Goal: Answer question/provide support

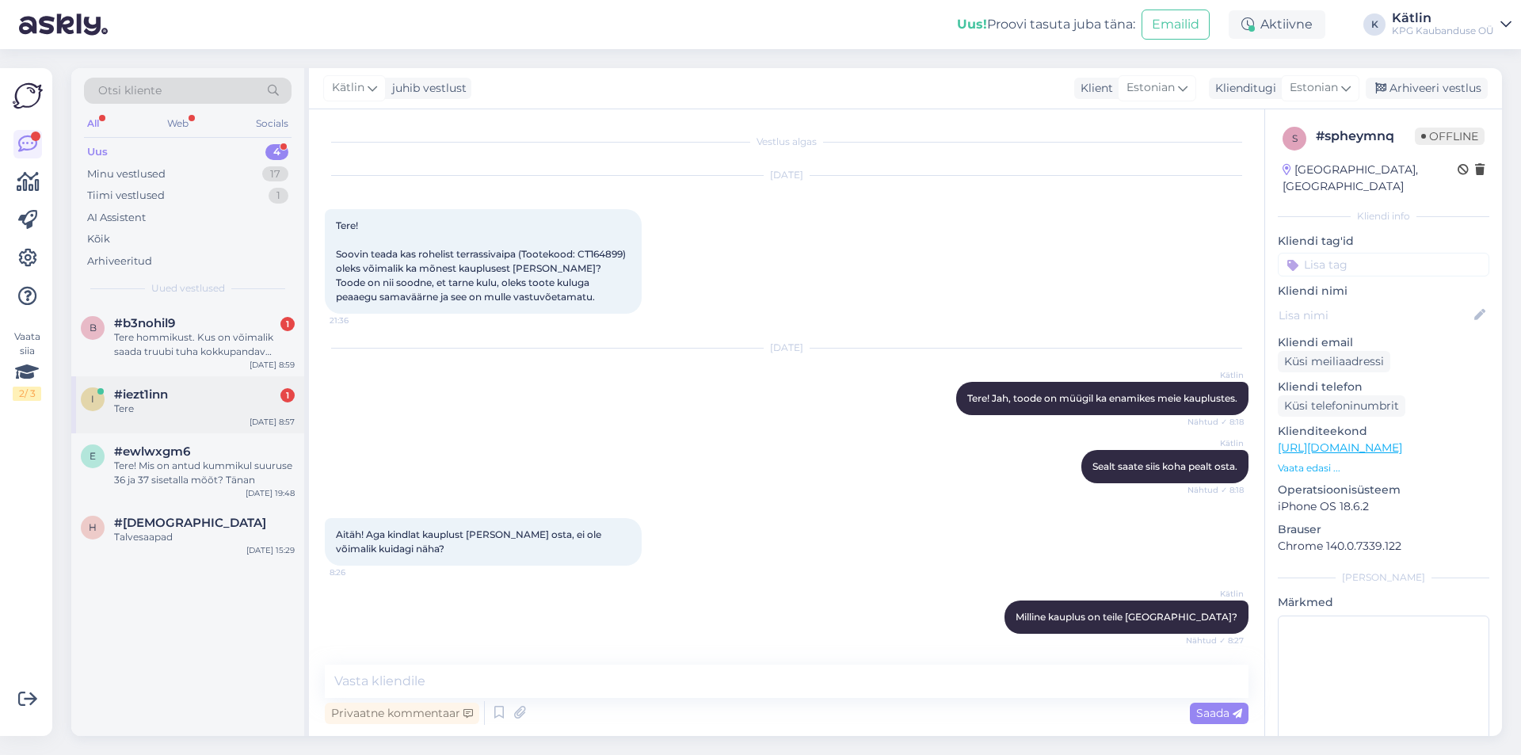
scroll to position [506, 0]
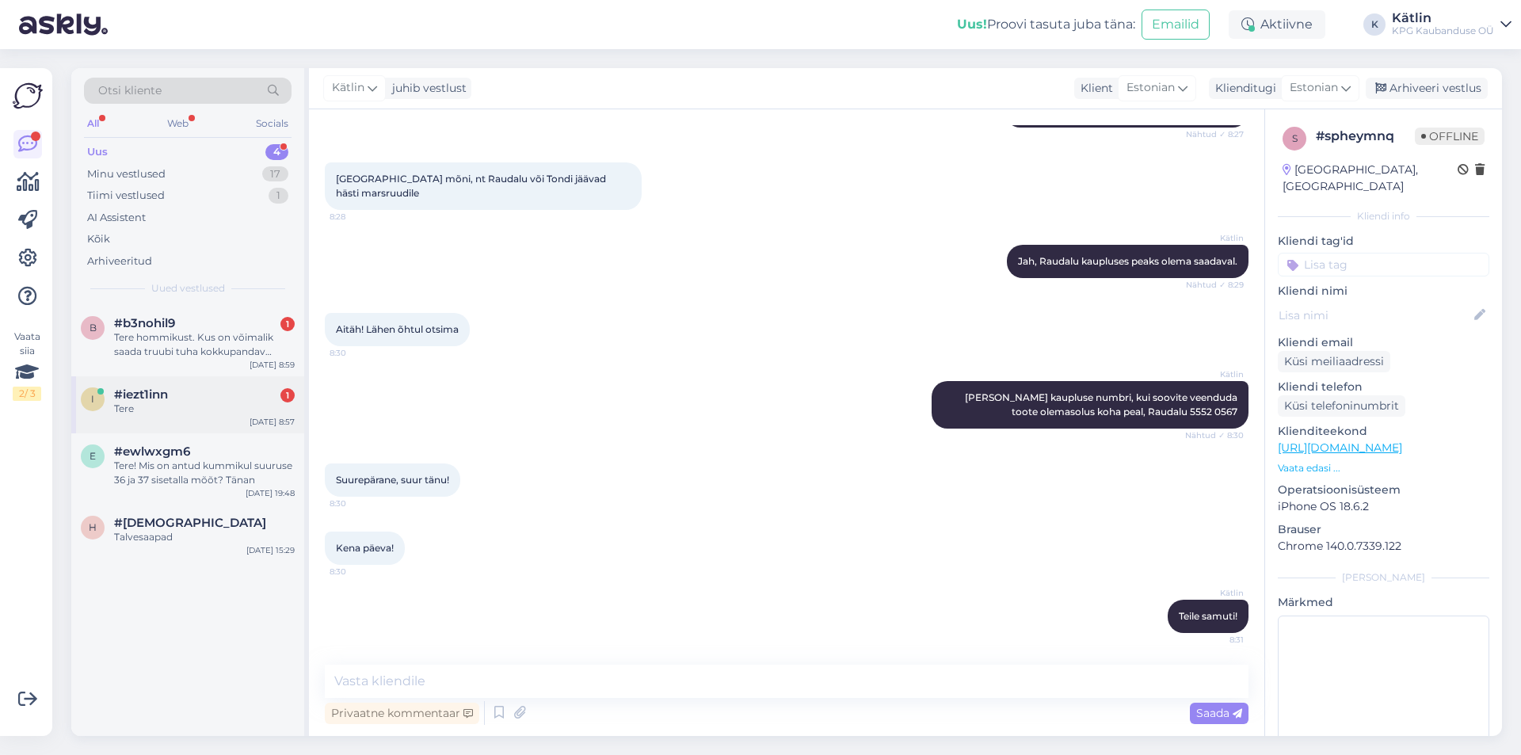
click at [208, 387] on div "i #iezt1inn 1 Tere [DATE] 8:57" at bounding box center [187, 404] width 233 height 57
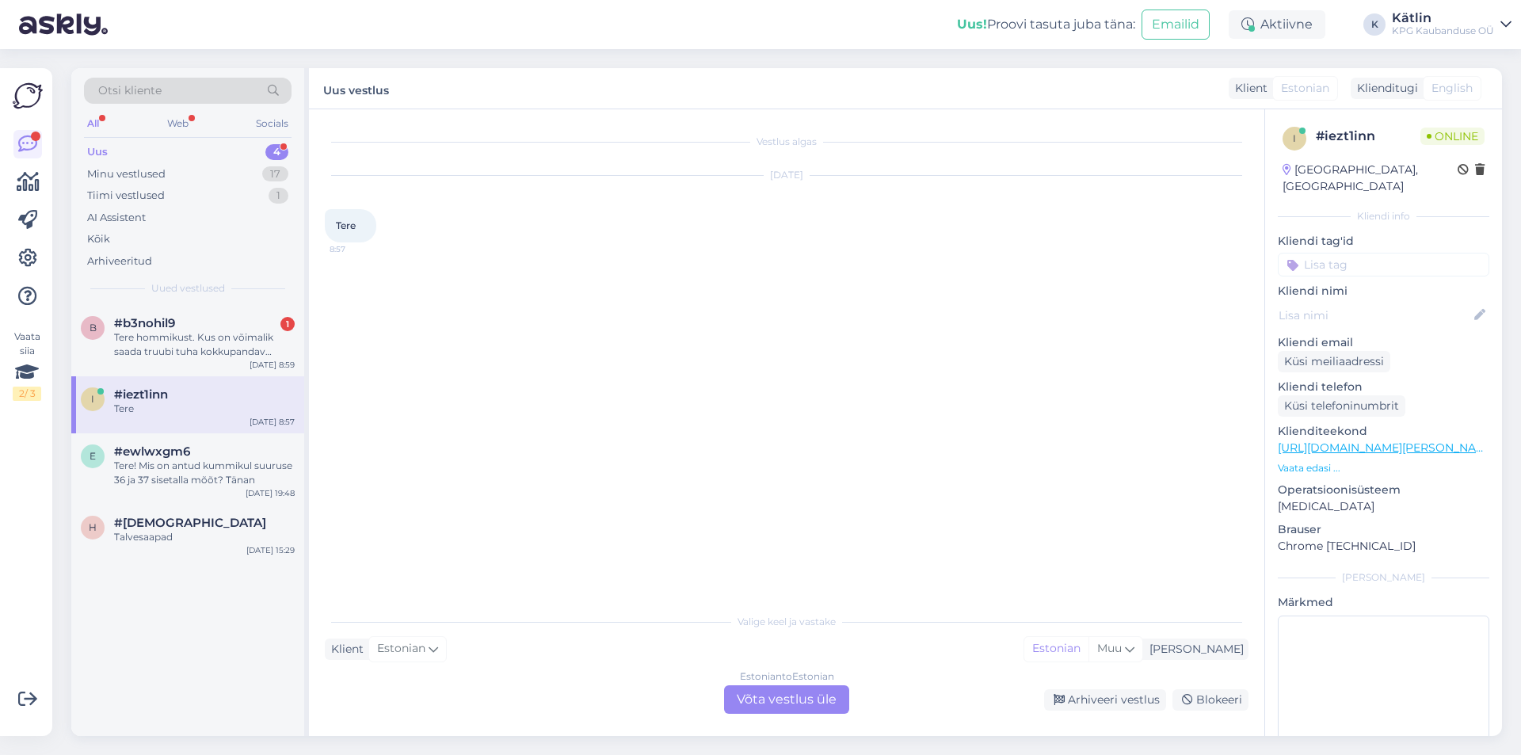
scroll to position [0, 0]
click at [792, 699] on div "Estonian to Estonian Võta vestlus üle" at bounding box center [786, 699] width 125 height 29
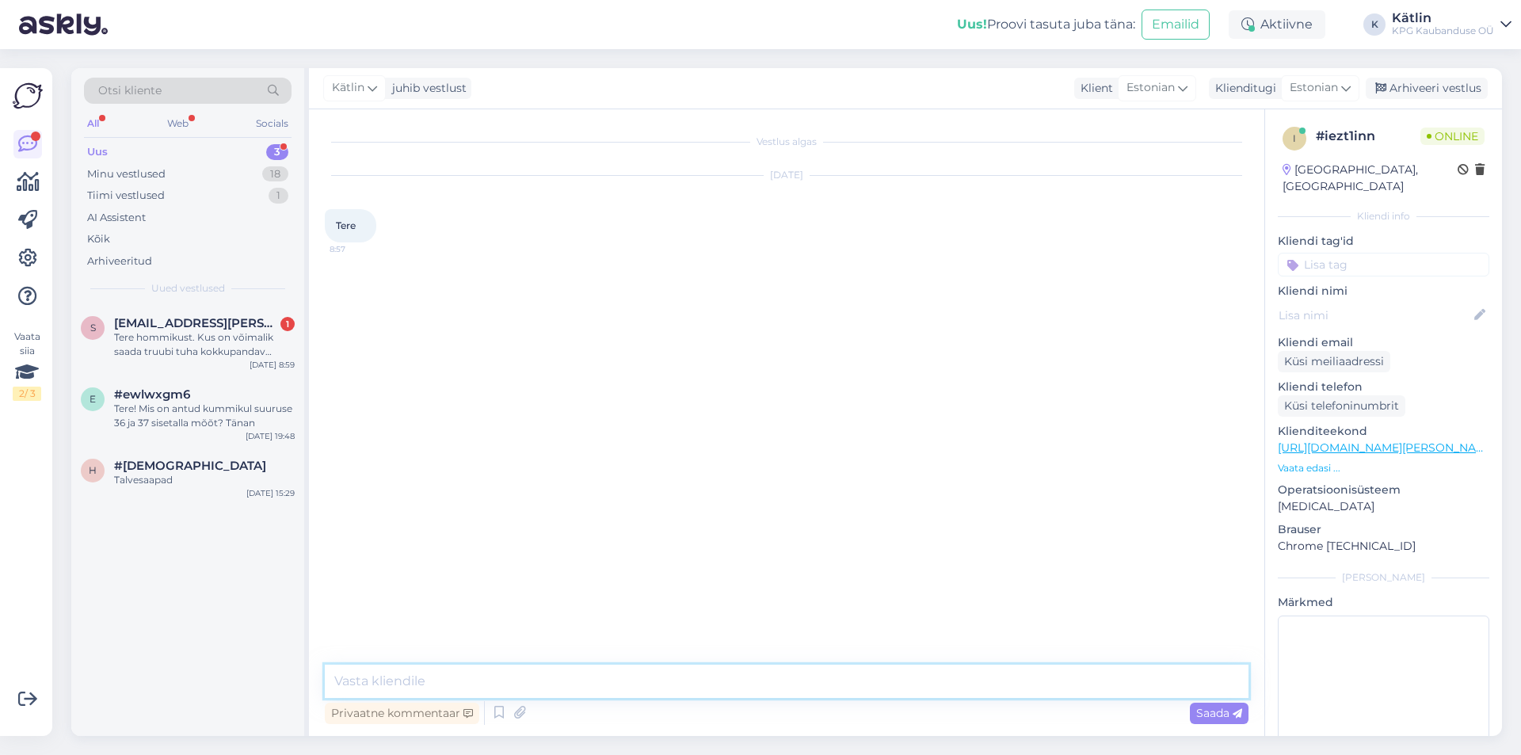
click at [727, 684] on textarea at bounding box center [787, 681] width 924 height 33
type textarea "Tere!"
click at [147, 349] on div "Tere hommikust. Kus on võimalik saada truubi tuha kokkupandav lusikat. Millega …" at bounding box center [204, 344] width 181 height 29
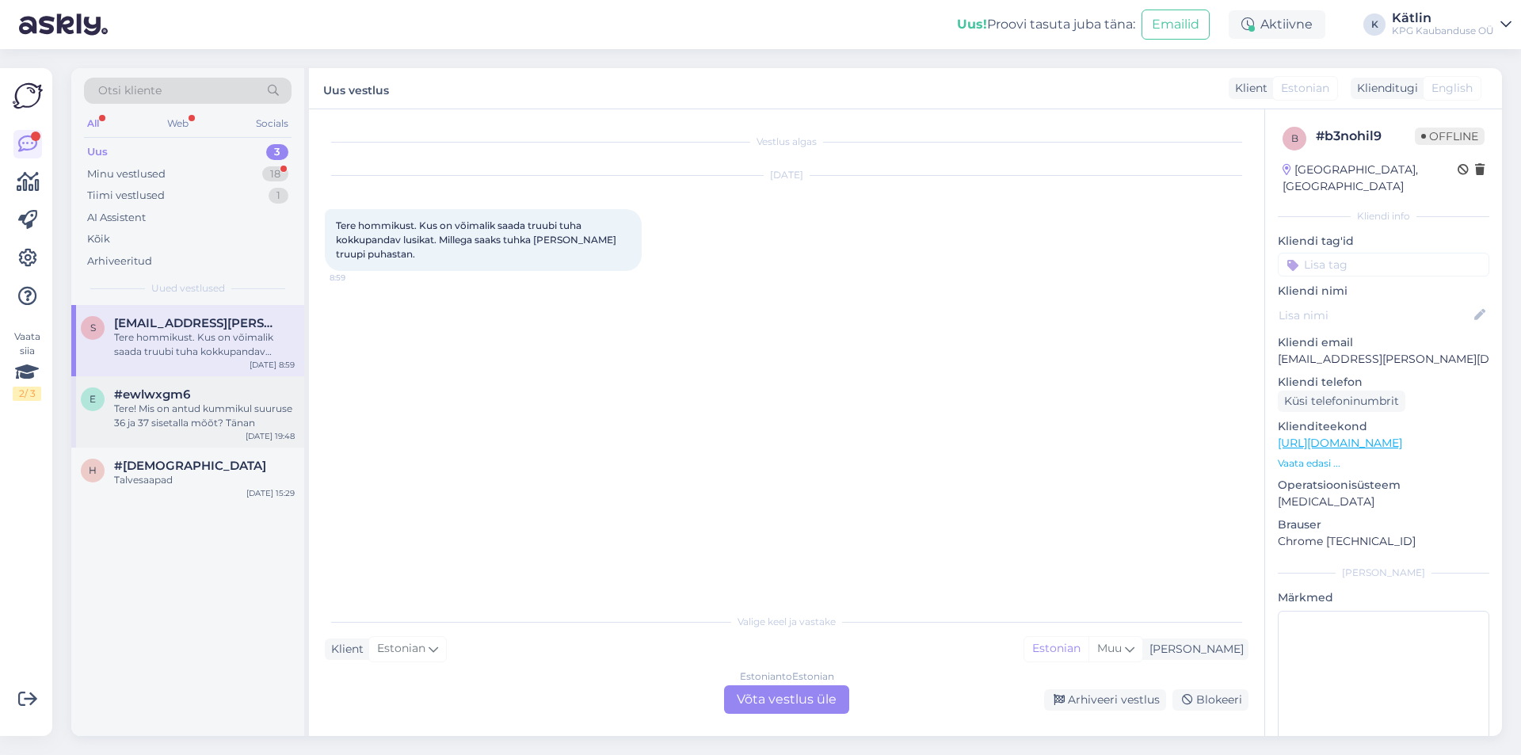
click at [177, 413] on div "Tere! Mis on antud kummikul suuruse 36 ja 37 sisetalla mõõt? Tänan" at bounding box center [204, 416] width 181 height 29
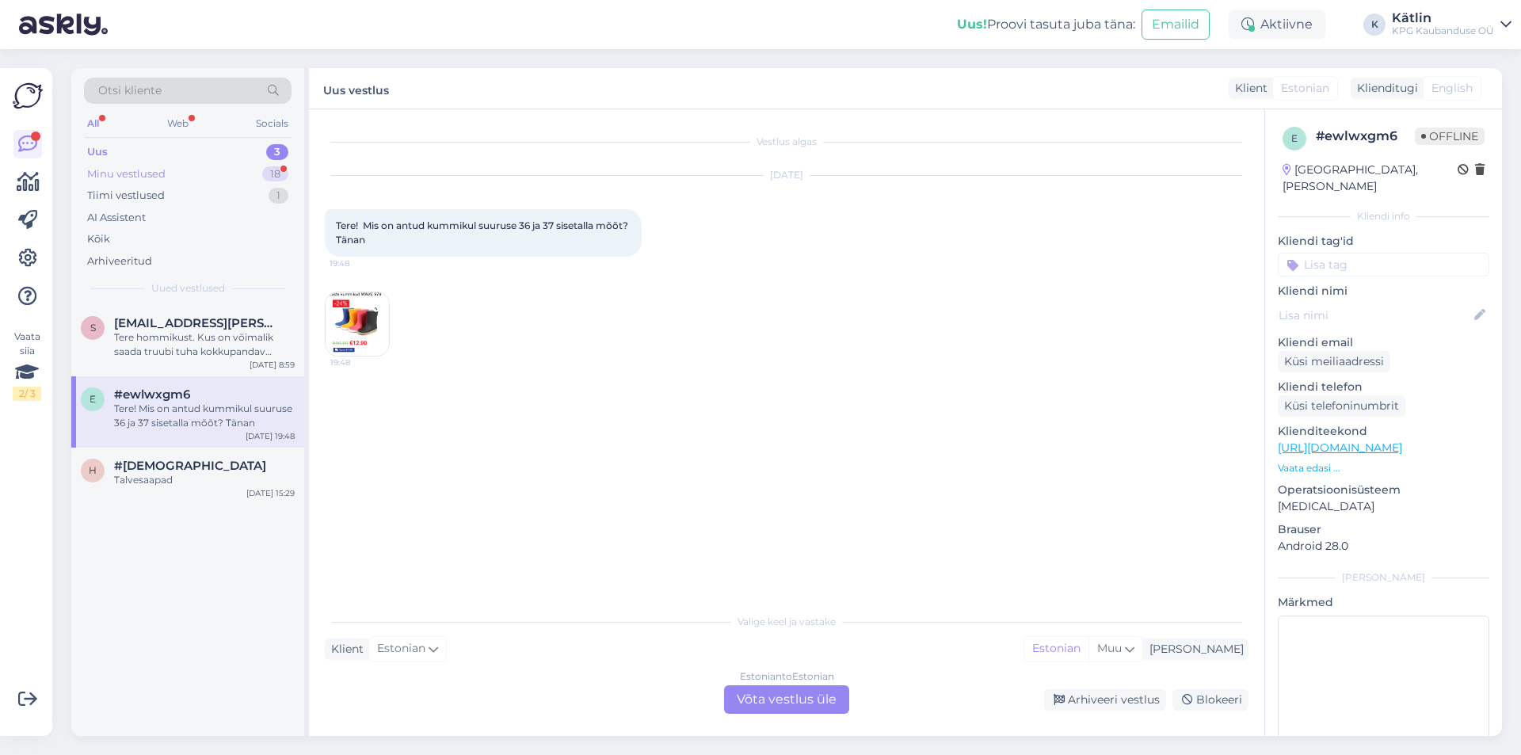
click at [124, 176] on div "Minu vestlused" at bounding box center [126, 174] width 78 height 16
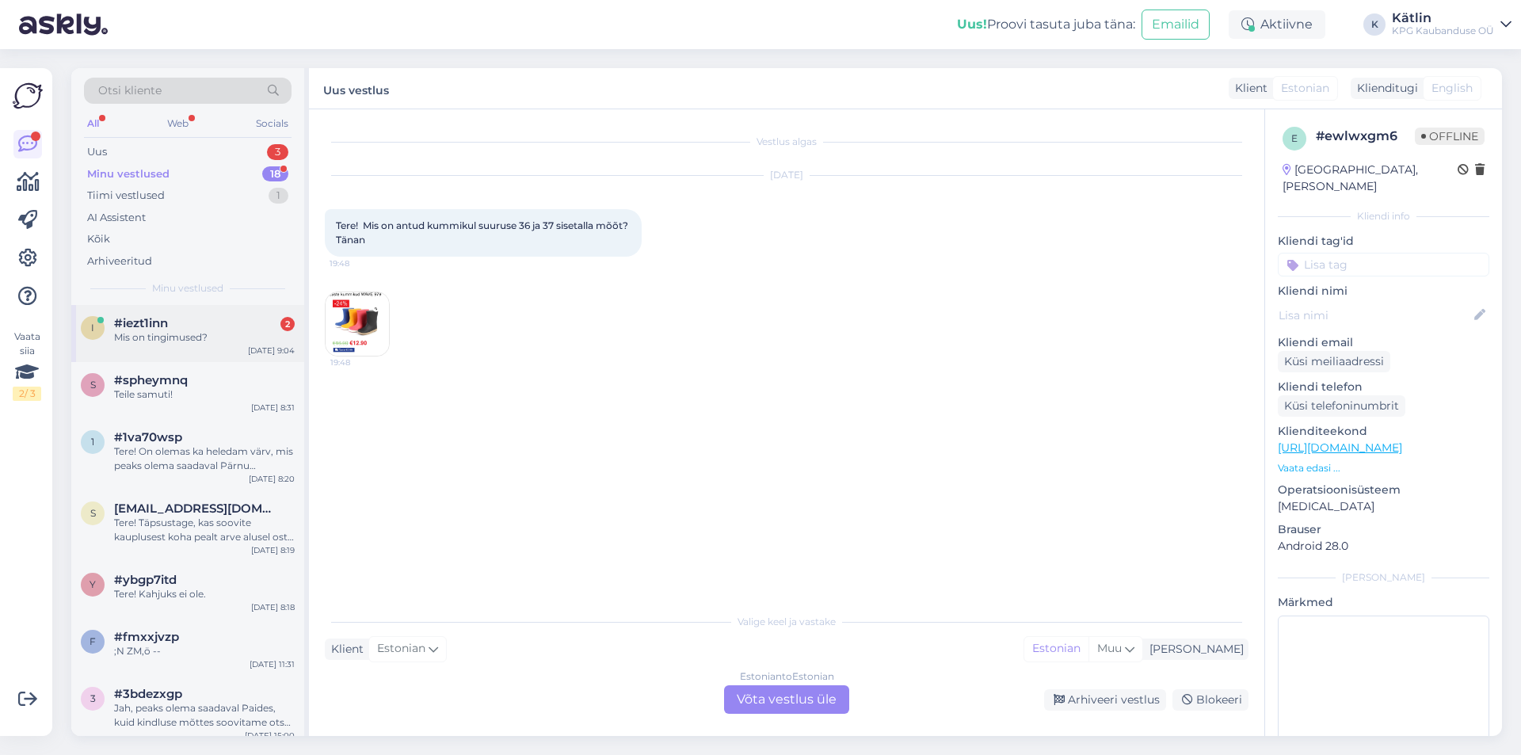
click at [189, 329] on div "#iezt1inn 2" at bounding box center [204, 323] width 181 height 14
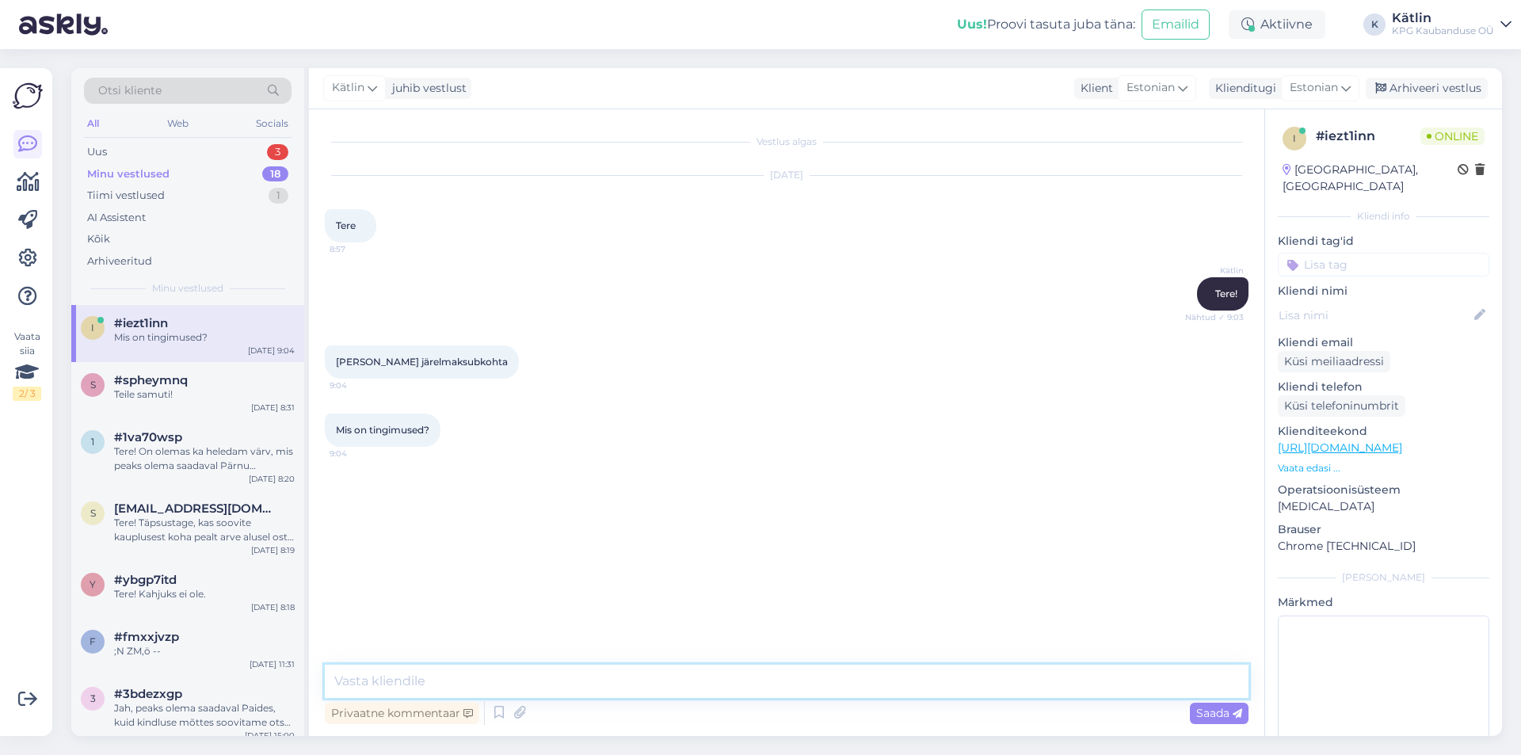
click at [428, 680] on textarea at bounding box center [787, 681] width 924 height 33
paste textarea "[URL][DOMAIN_NAME]"
type textarea "[URL][DOMAIN_NAME]"
click at [546, 688] on textarea at bounding box center [787, 681] width 924 height 33
click at [162, 137] on div "Otsi kliente All Web Socials Uus 3 Minu vestlused 18 Tiimi vestlused 1 AI Assis…" at bounding box center [187, 186] width 233 height 237
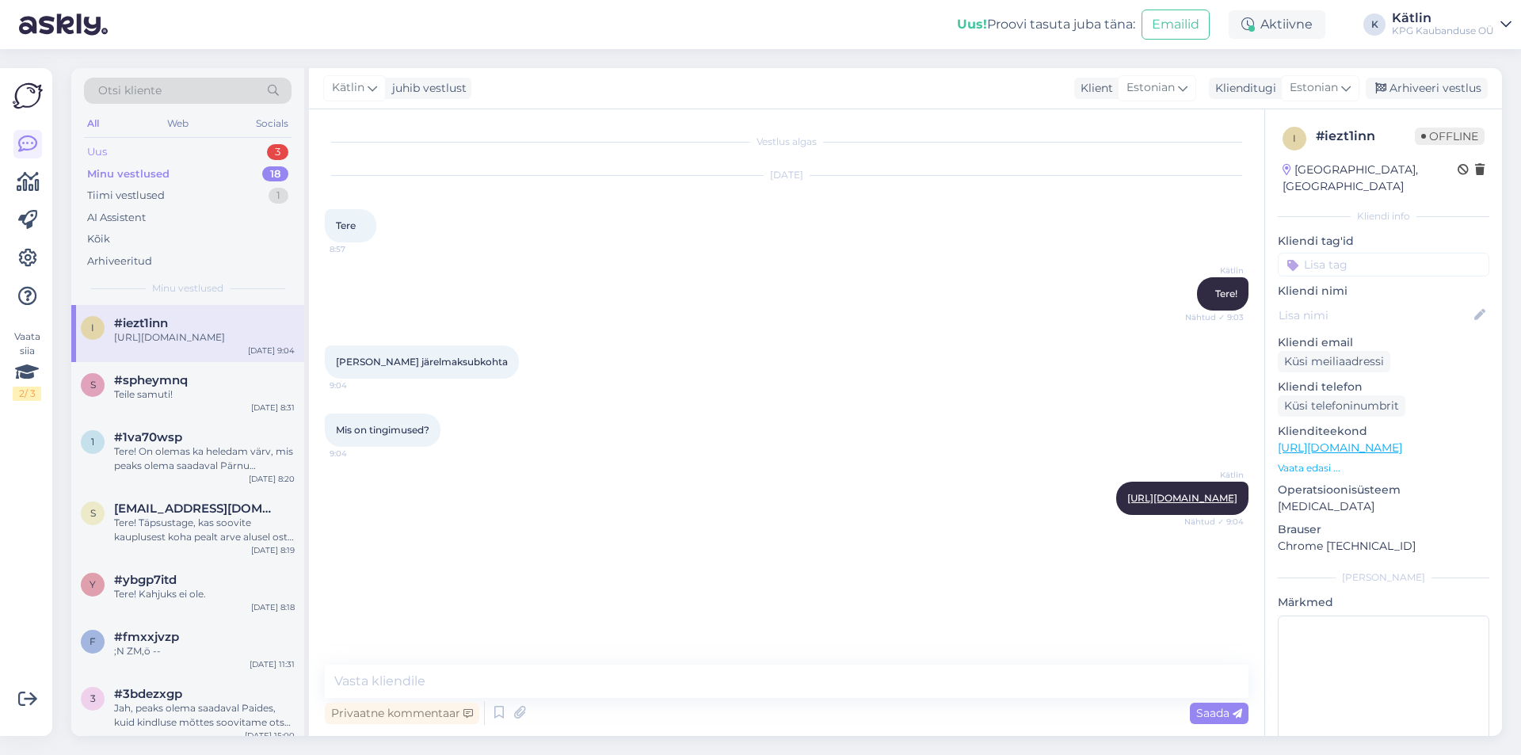
click at [161, 147] on div "Uus 3" at bounding box center [188, 152] width 208 height 22
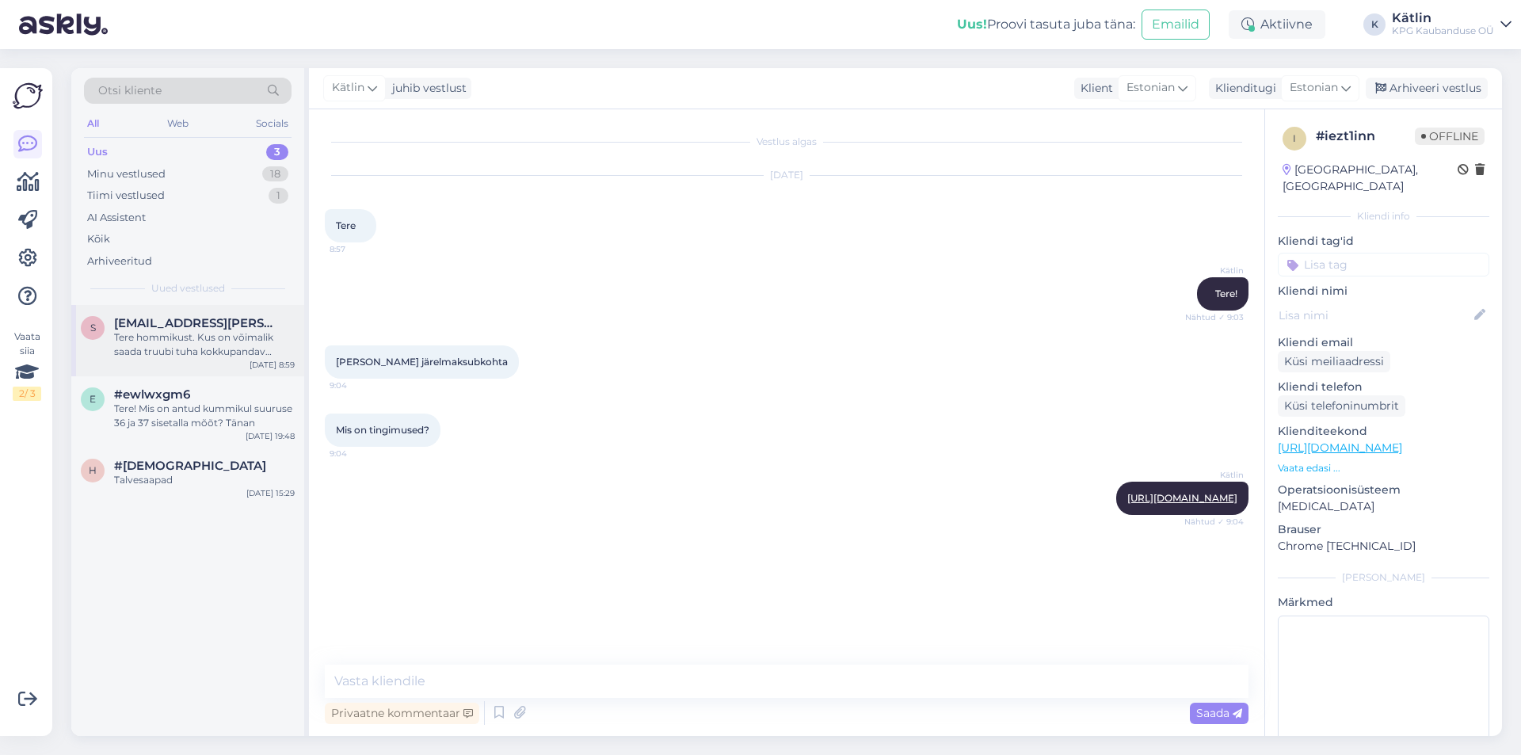
click at [191, 339] on div "Tere hommikust. Kus on võimalik saada truubi tuha kokkupandav lusikat. Millega …" at bounding box center [204, 344] width 181 height 29
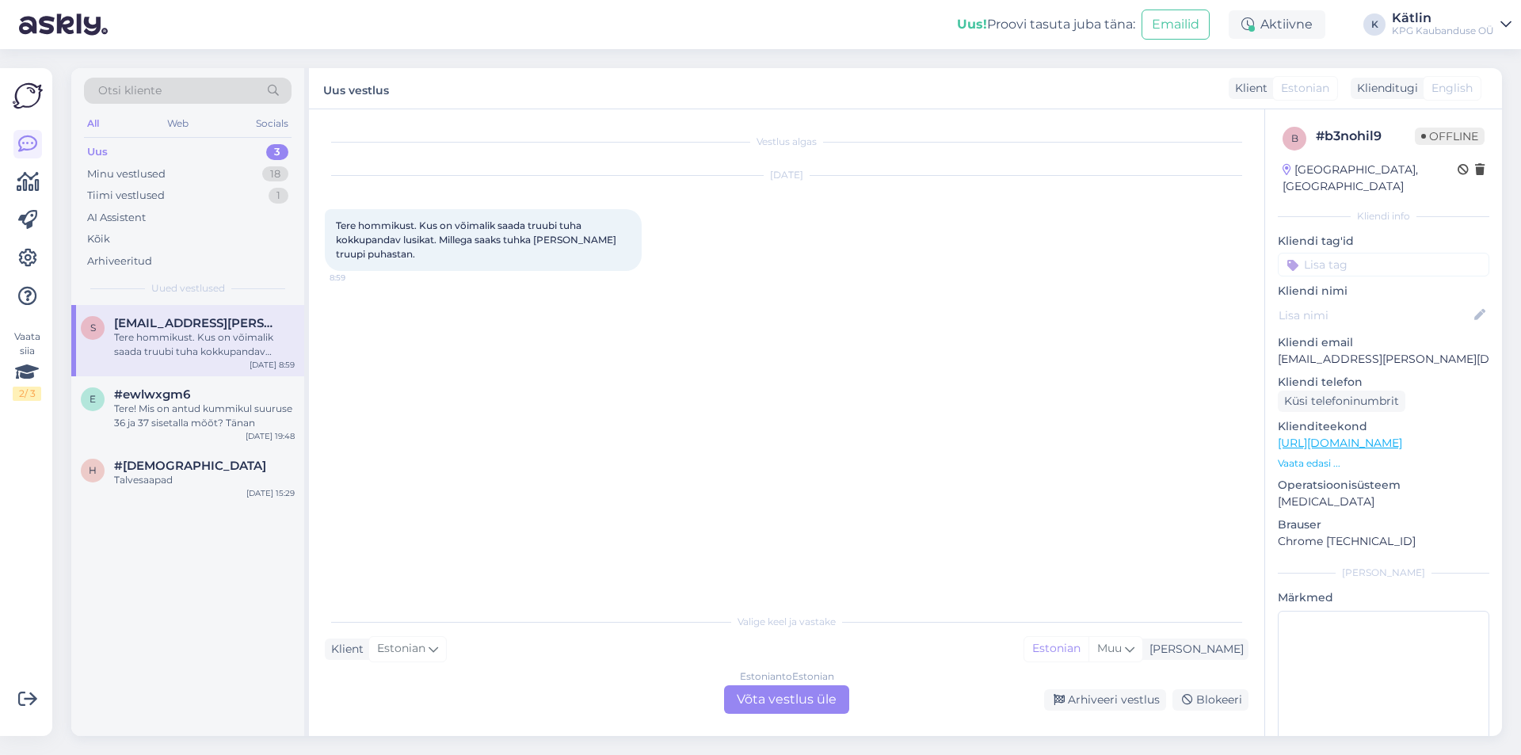
click at [756, 707] on div "Estonian to Estonian Võta vestlus üle" at bounding box center [786, 699] width 125 height 29
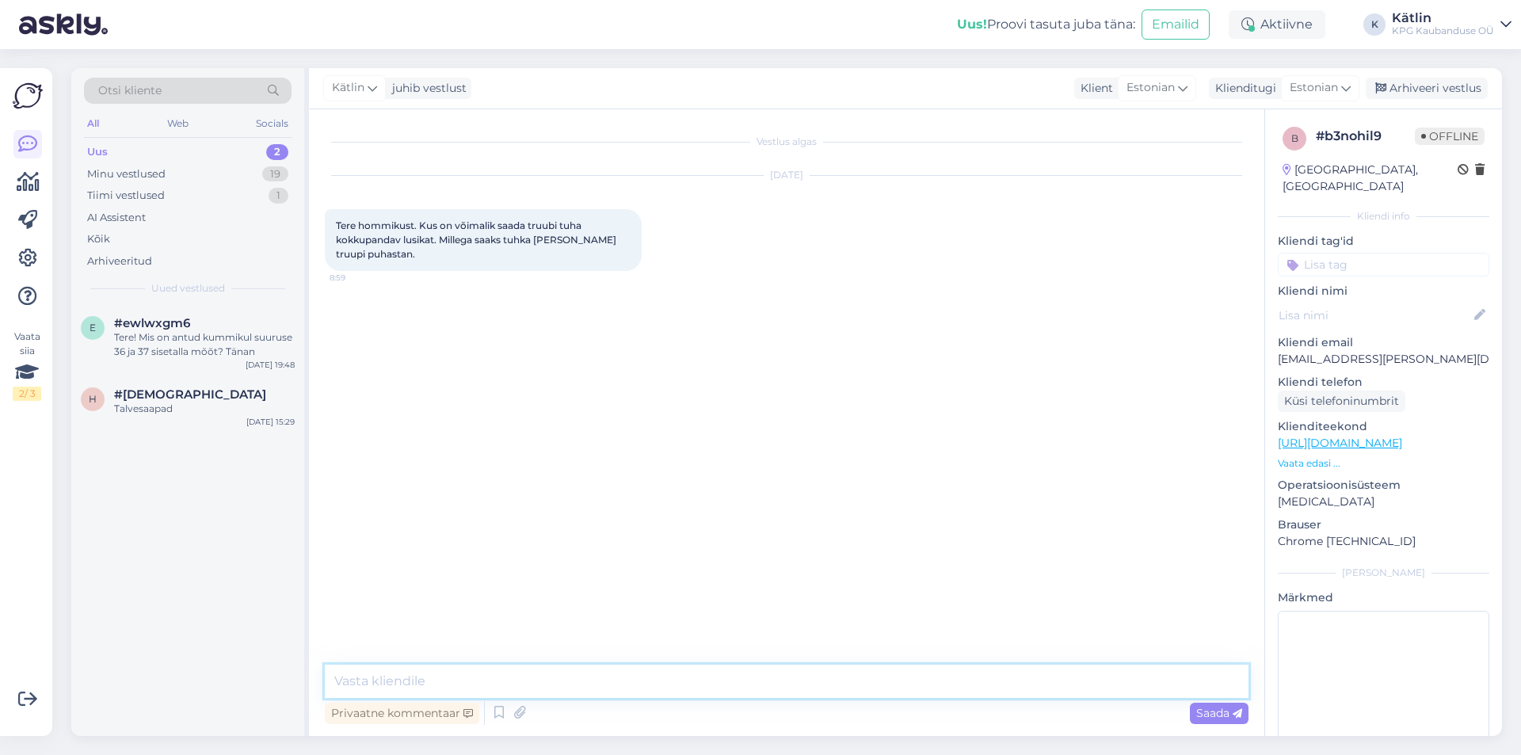
click at [426, 676] on textarea at bounding box center [787, 681] width 924 height 33
paste textarea "[URL][DOMAIN_NAME]"
type textarea "Tere! Eraldi kühvlit [PERSON_NAME] ole, [PERSON_NAME] aga on valikus erinevad p…"
